Goal: Task Accomplishment & Management: Manage account settings

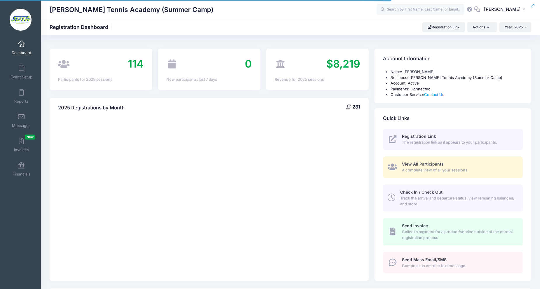
select select
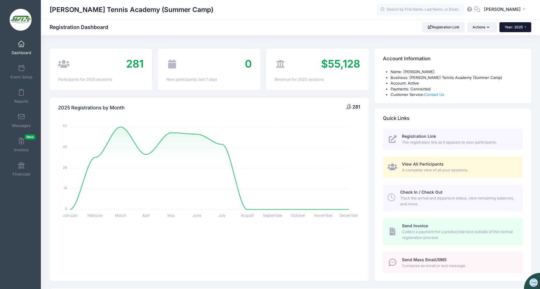
click at [527, 29] on button "Year: 2025" at bounding box center [516, 27] width 32 height 10
click at [512, 43] on link "Year: 2024" at bounding box center [519, 46] width 38 height 8
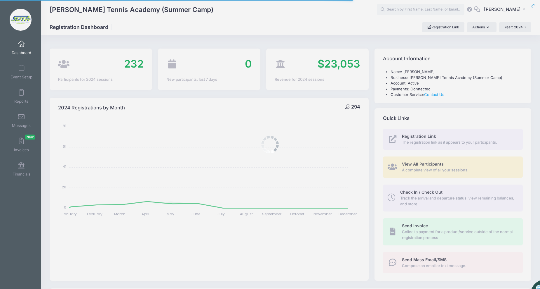
select select
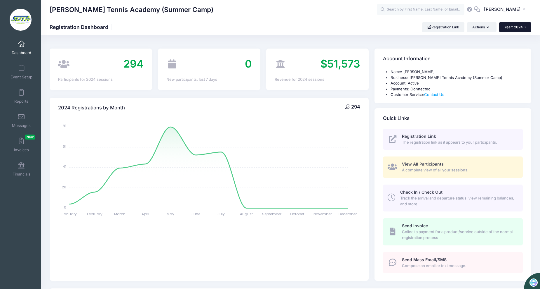
click at [525, 27] on button "Year: 2024" at bounding box center [515, 27] width 32 height 10
click at [516, 39] on link "Year: 2025" at bounding box center [518, 38] width 38 height 8
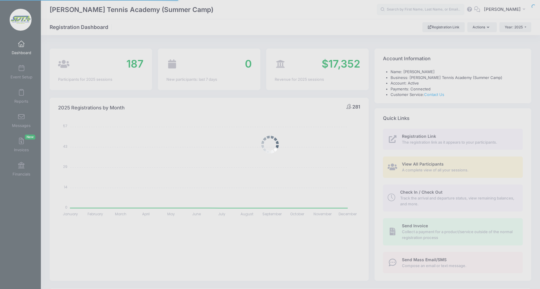
select select
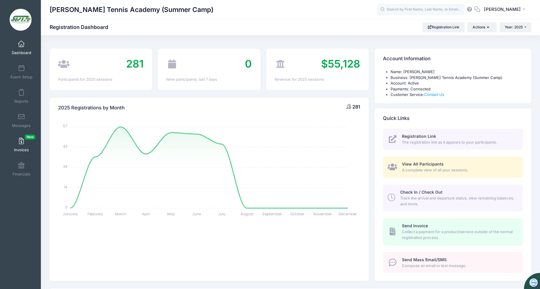
click at [21, 143] on span at bounding box center [21, 141] width 0 height 6
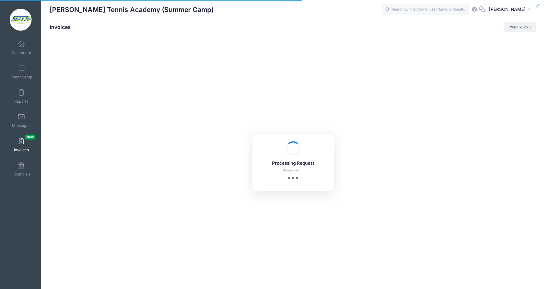
select select
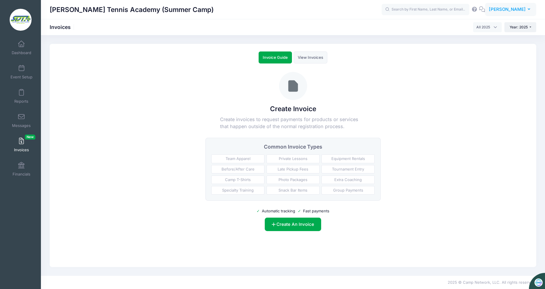
click at [527, 8] on button "SD STEPHEN DIAZ" at bounding box center [510, 9] width 51 height 13
click at [483, 74] on link "Logout" at bounding box center [495, 74] width 71 height 11
